Goal: Transaction & Acquisition: Book appointment/travel/reservation

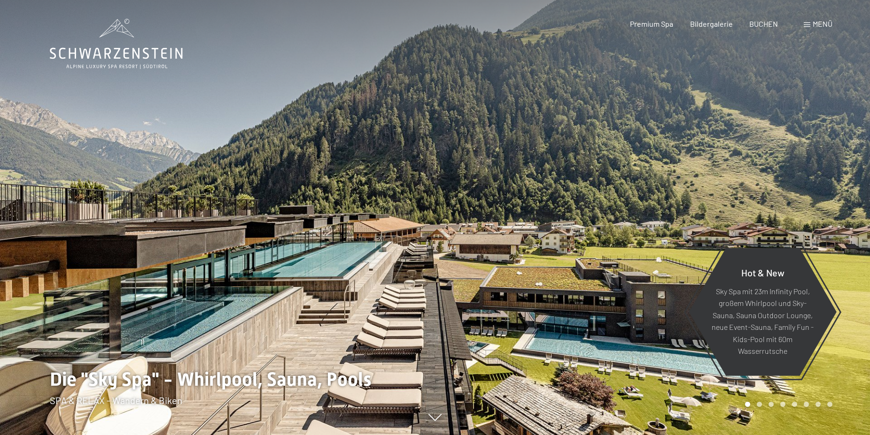
click at [809, 24] on span at bounding box center [807, 25] width 7 height 5
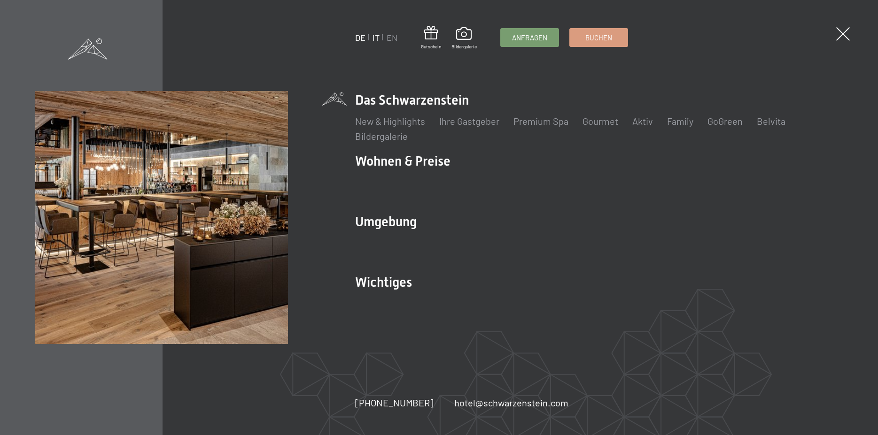
click at [376, 38] on link "IT" at bounding box center [375, 37] width 7 height 10
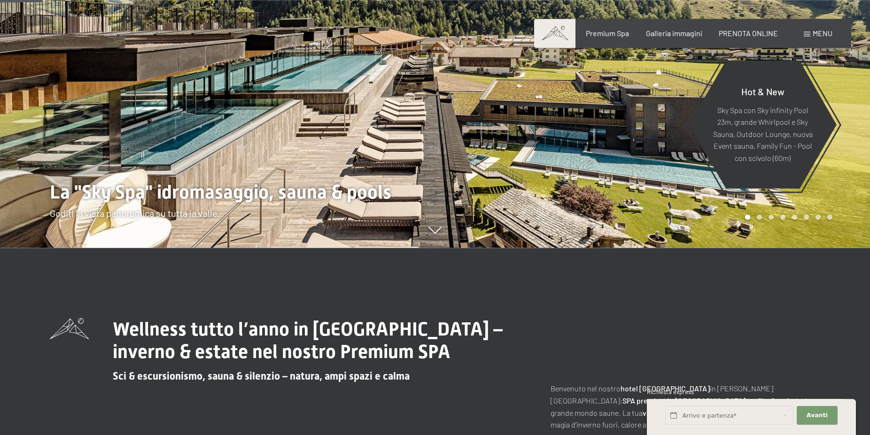
scroll to position [48, 0]
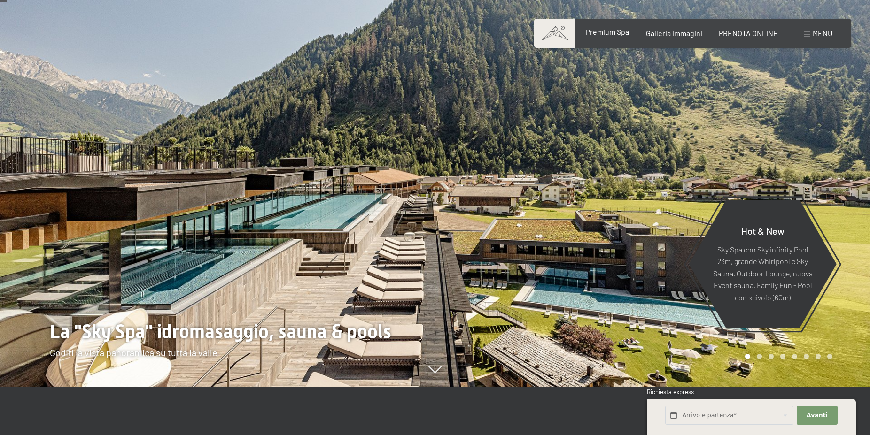
click at [615, 34] on span "Premium Spa" at bounding box center [607, 31] width 43 height 9
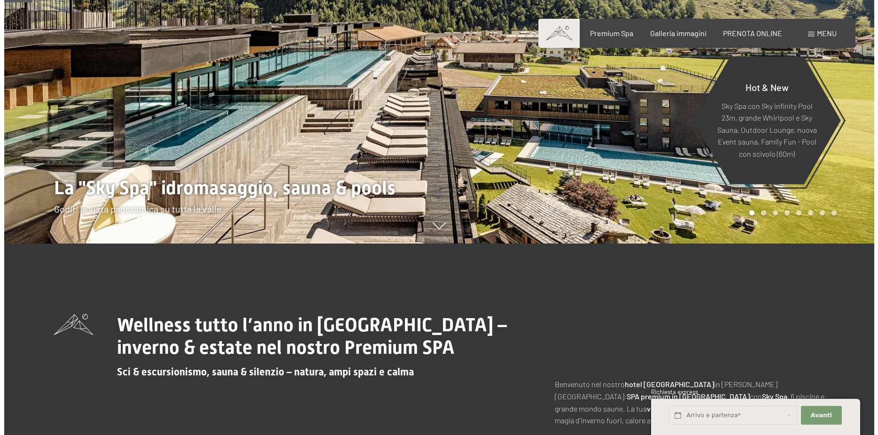
scroll to position [192, 0]
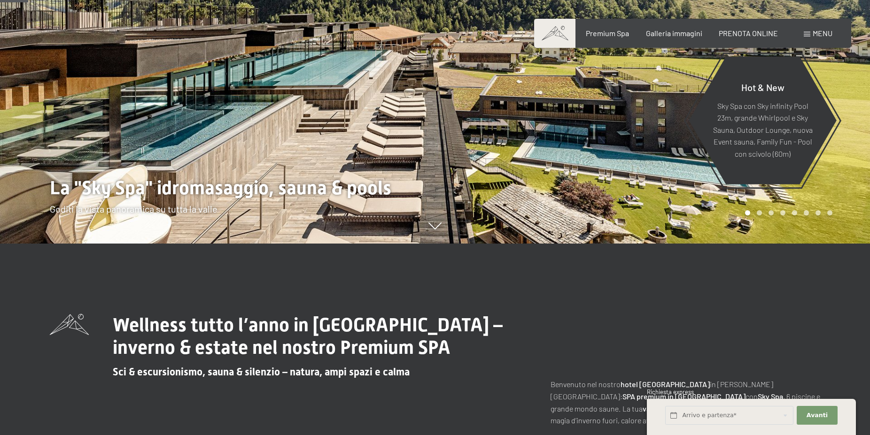
click at [815, 33] on span "Menu" at bounding box center [823, 33] width 20 height 9
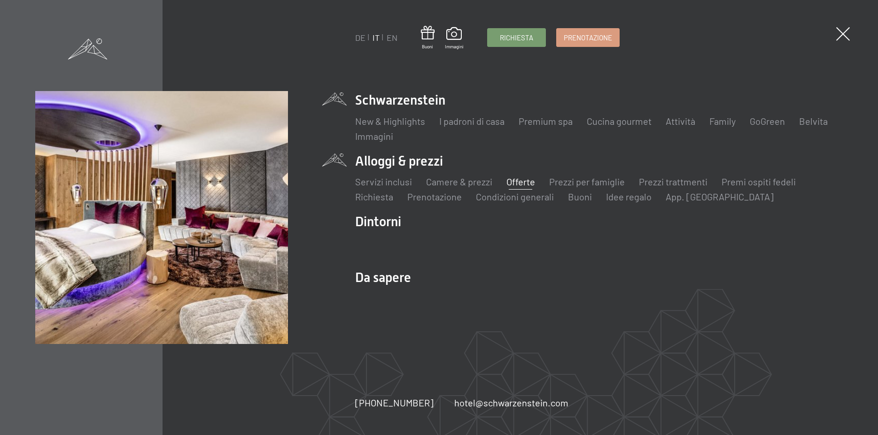
click at [513, 182] on link "Offerte" at bounding box center [520, 181] width 29 height 11
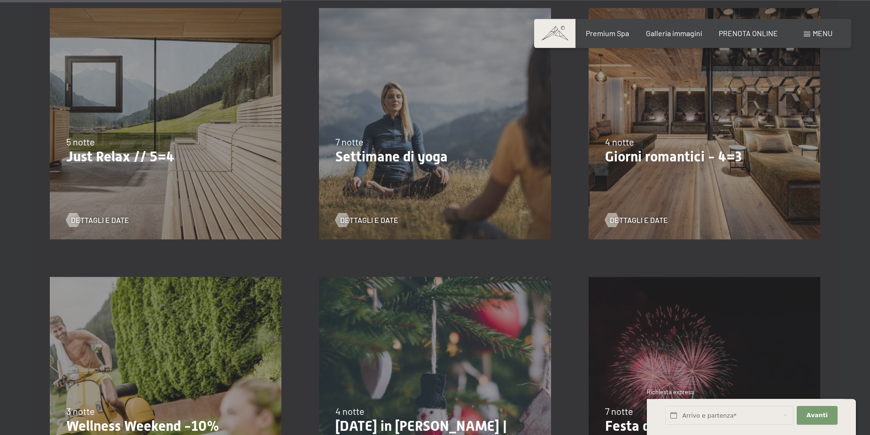
scroll to position [527, 0]
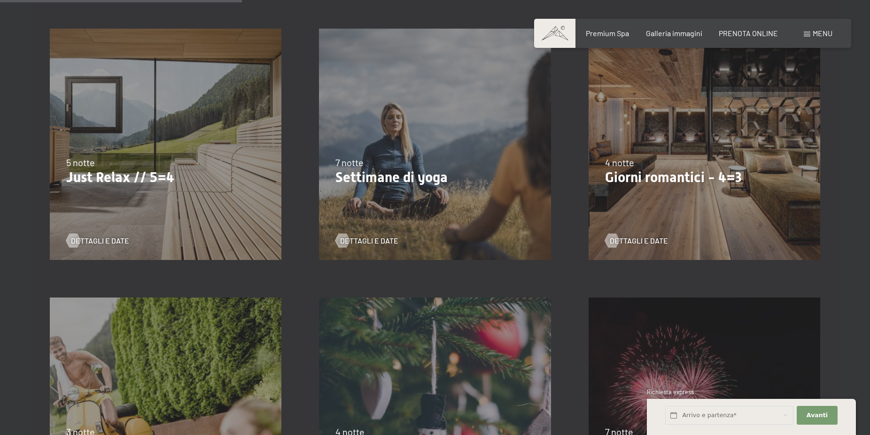
click at [147, 174] on p "Just Relax // 5=4" at bounding box center [165, 177] width 199 height 17
click at [119, 238] on span "Dettagli e Date" at bounding box center [109, 241] width 58 height 10
click at [665, 175] on p "Giorni romantici - 4=3" at bounding box center [704, 177] width 199 height 17
click at [629, 239] on span "Dettagli e Date" at bounding box center [648, 241] width 58 height 10
